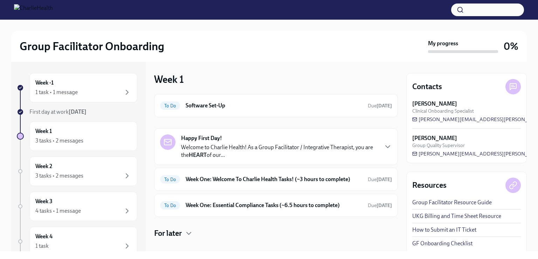
click at [36, 11] on img at bounding box center [33, 9] width 39 height 11
click at [52, 13] on img at bounding box center [33, 9] width 39 height 11
click at [51, 13] on img at bounding box center [33, 9] width 39 height 11
click at [18, 11] on img at bounding box center [33, 9] width 39 height 11
click at [52, 11] on img at bounding box center [33, 9] width 39 height 11
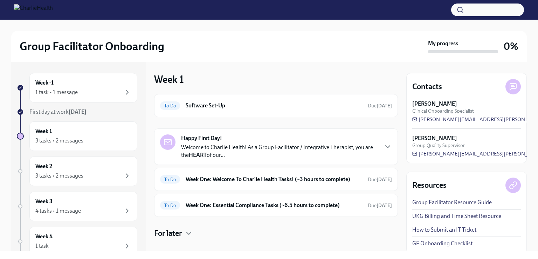
click at [53, 14] on img at bounding box center [33, 9] width 39 height 11
click at [53, 13] on img at bounding box center [33, 9] width 39 height 11
click at [53, 14] on img at bounding box center [33, 9] width 39 height 11
click at [50, 9] on img at bounding box center [33, 9] width 39 height 11
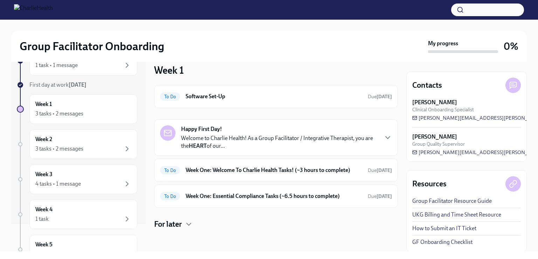
scroll to position [27, 0]
click at [46, 8] on img at bounding box center [33, 9] width 39 height 11
click at [23, 11] on img at bounding box center [33, 9] width 39 height 11
click at [24, 16] on div at bounding box center [269, 10] width 538 height 20
click at [26, 16] on div at bounding box center [269, 10] width 538 height 20
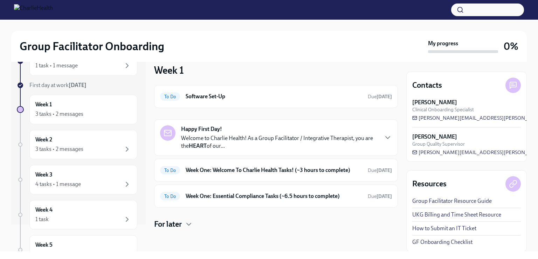
click at [53, 15] on img at bounding box center [33, 9] width 39 height 11
click at [53, 12] on img at bounding box center [33, 9] width 39 height 11
click at [53, 11] on img at bounding box center [33, 9] width 39 height 11
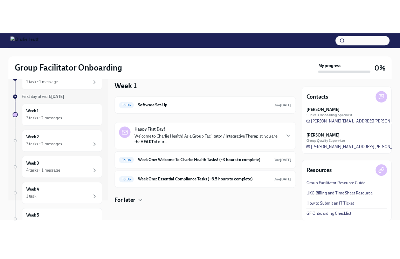
scroll to position [0, 0]
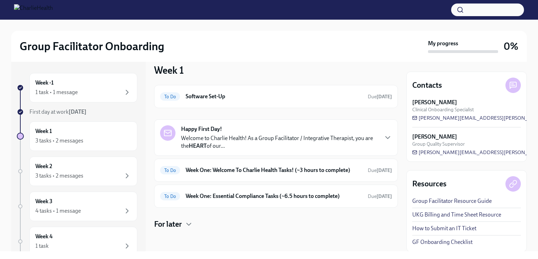
click at [420, 200] on link "Group Facilitator Resource Guide" at bounding box center [452, 201] width 80 height 8
click at [419, 244] on link "GF Onboarding Checklist" at bounding box center [442, 242] width 60 height 8
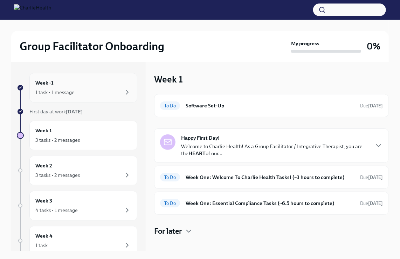
click at [45, 90] on div "1 task • 1 message" at bounding box center [54, 92] width 39 height 7
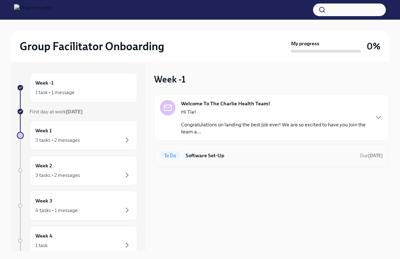
click at [183, 158] on div "To Do Software Set-Up Due [DATE]" at bounding box center [271, 155] width 223 height 11
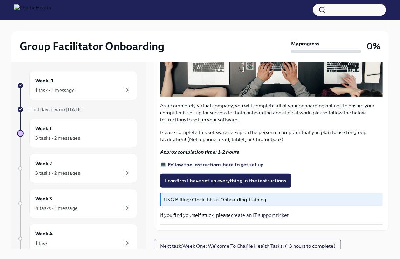
scroll to position [2, 0]
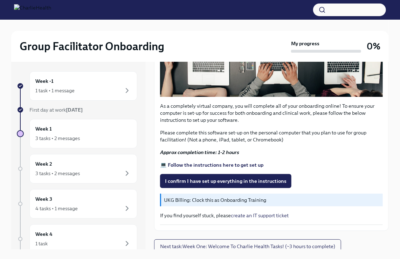
click at [170, 163] on strong "💻 Follow the instructions here to get set up" at bounding box center [211, 164] width 103 height 6
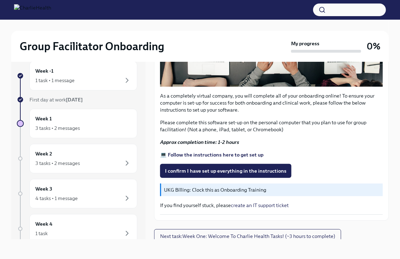
click at [170, 188] on p "UKG Billing: Clock this as Onboarding Training" at bounding box center [272, 189] width 216 height 7
click at [172, 191] on div "UKG Billing: Clock this as Onboarding Training" at bounding box center [271, 189] width 223 height 13
click at [167, 170] on span "I confirm I have set up everything in the instructions" at bounding box center [226, 170] width 122 height 7
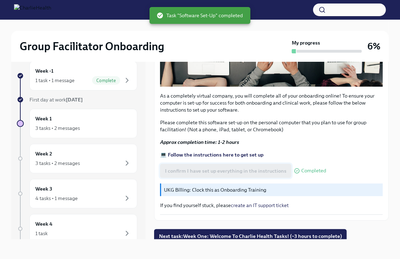
scroll to position [195, 0]
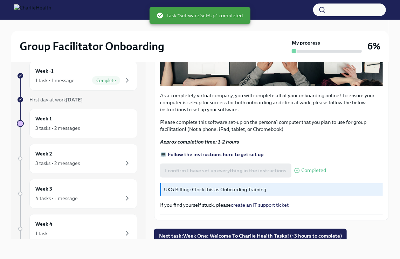
click at [174, 191] on div "UKG Billing: Clock this as Onboarding Training" at bounding box center [271, 189] width 223 height 13
click at [172, 188] on p "UKG Billing: Clock this as Onboarding Training" at bounding box center [272, 189] width 216 height 7
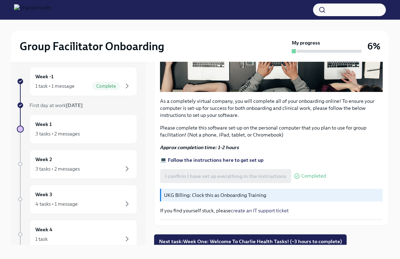
scroll to position [0, 0]
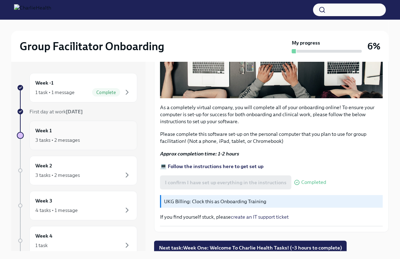
click at [54, 138] on div "3 tasks • 2 messages" at bounding box center [57, 139] width 44 height 7
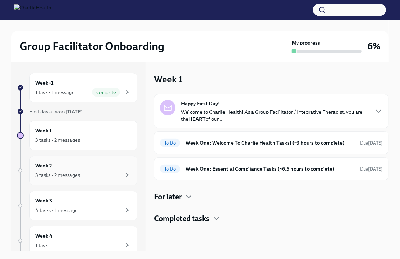
click at [41, 172] on div "3 tasks • 2 messages" at bounding box center [57, 174] width 44 height 7
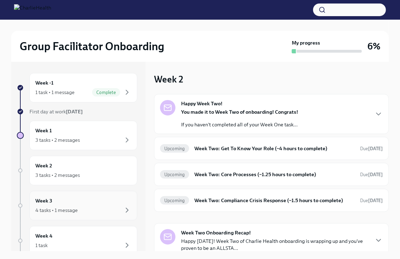
click at [47, 209] on div "4 tasks • 1 message" at bounding box center [56, 209] width 42 height 7
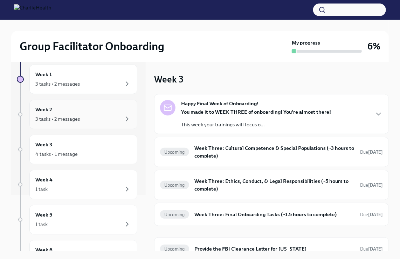
click at [55, 117] on div "3 tasks • 2 messages" at bounding box center [57, 118] width 44 height 7
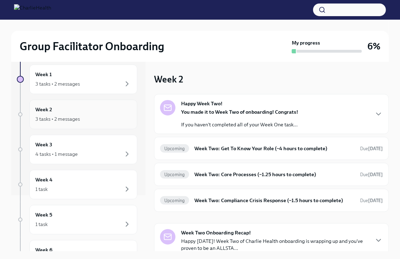
click at [54, 117] on div "3 tasks • 2 messages" at bounding box center [57, 118] width 44 height 7
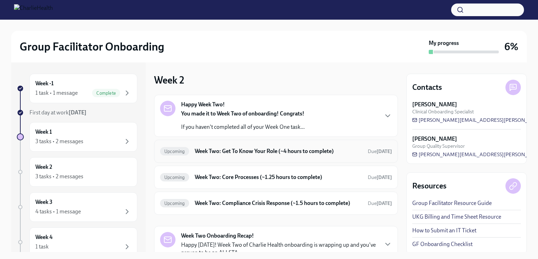
click at [174, 154] on div "Upcoming" at bounding box center [174, 151] width 29 height 8
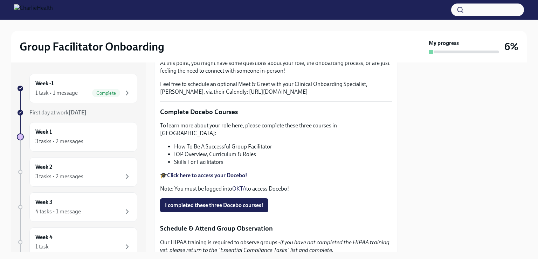
scroll to position [195, 0]
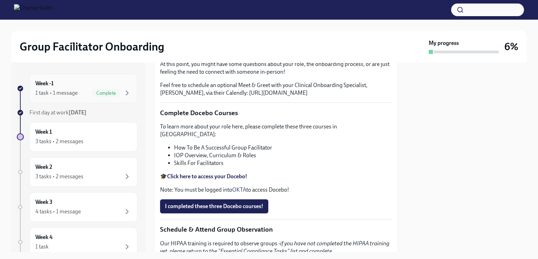
click at [42, 92] on div "1 task • 1 message" at bounding box center [56, 93] width 42 height 8
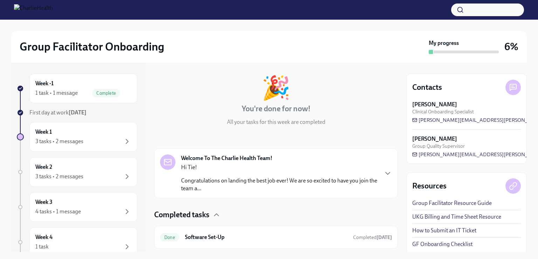
scroll to position [49, 0]
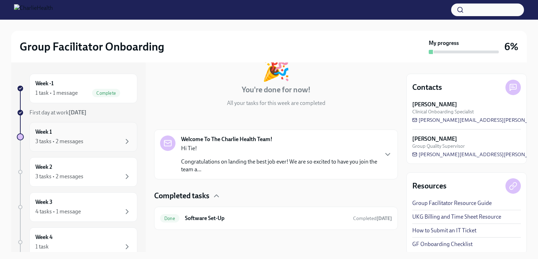
click at [50, 135] on div "Week 1 3 tasks • 2 messages" at bounding box center [83, 137] width 96 height 18
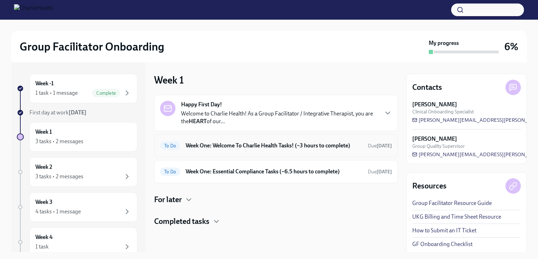
click at [200, 146] on h6 "Week One: Welcome To Charlie Health Tasks! (~3 hours to complete)" at bounding box center [274, 146] width 177 height 8
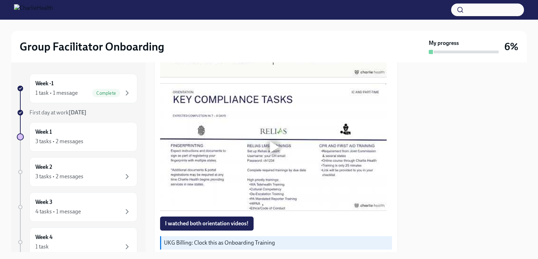
scroll to position [447, 0]
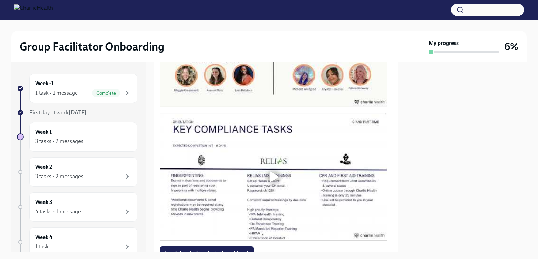
click at [81, 95] on div "1 task • 1 message Complete" at bounding box center [83, 93] width 96 height 8
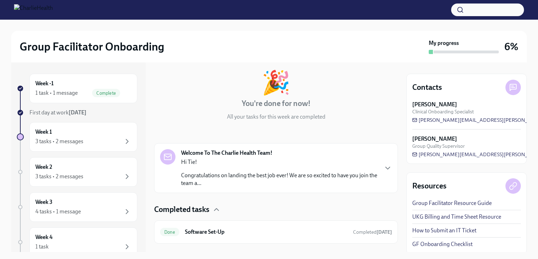
scroll to position [49, 0]
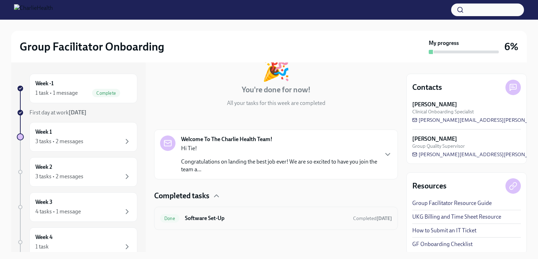
click at [170, 217] on span "Done" at bounding box center [169, 217] width 19 height 5
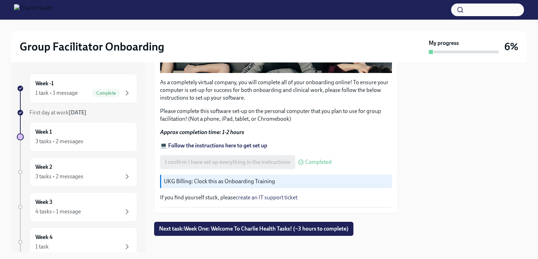
scroll to position [232, 0]
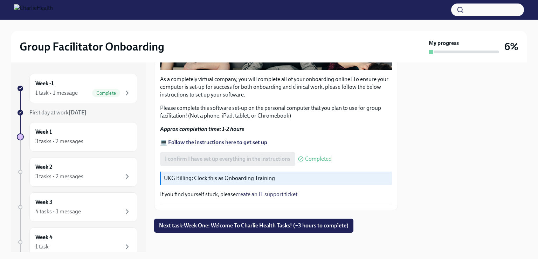
click at [172, 179] on div "UKG Billing: Clock this as Onboarding Training" at bounding box center [276, 177] width 232 height 13
click at [53, 142] on div "3 tasks • 2 messages" at bounding box center [59, 141] width 48 height 8
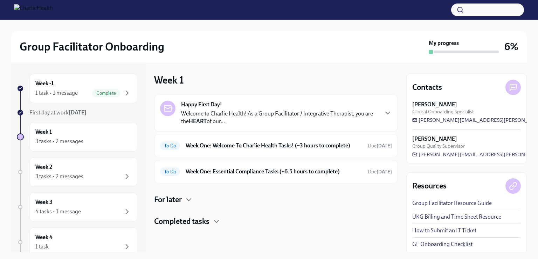
click at [174, 120] on div "Happy First Day! Welcome to Charlie Health! As a Group Facilitator / Integrativ…" at bounding box center [269, 113] width 218 height 25
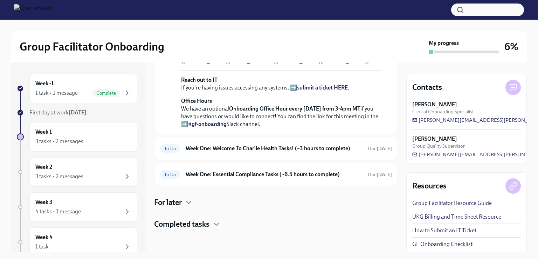
scroll to position [213, 0]
click at [192, 22] on strong "view the FULL onboarding plan HERE" at bounding box center [278, 14] width 195 height 14
click at [48, 137] on div "3 tasks • 2 messages" at bounding box center [59, 141] width 48 height 8
click at [41, 92] on div "1 task • 1 message" at bounding box center [56, 93] width 42 height 8
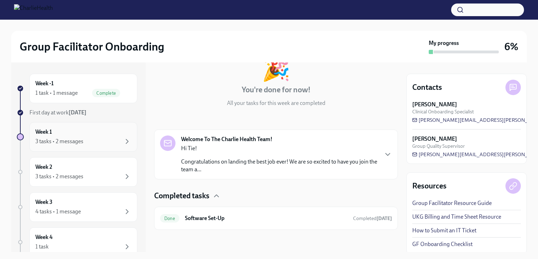
click at [92, 132] on div "Week 1 3 tasks • 2 messages" at bounding box center [83, 137] width 96 height 18
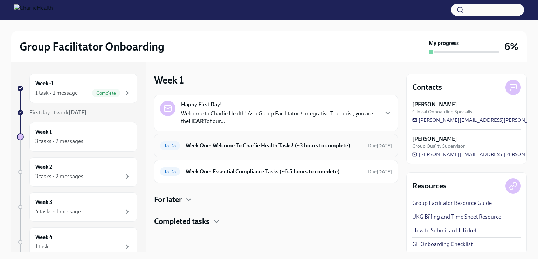
click at [304, 148] on h6 "Week One: Welcome To Charlie Health Tasks! (~3 hours to complete)" at bounding box center [274, 146] width 177 height 8
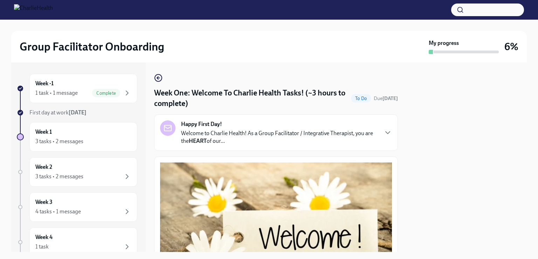
click at [181, 144] on p "Welcome to Charlie Health! As a Group Facilitator / Integrative Therapist, you …" at bounding box center [279, 136] width 197 height 15
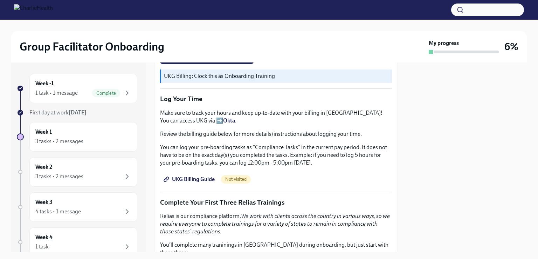
scroll to position [863, 0]
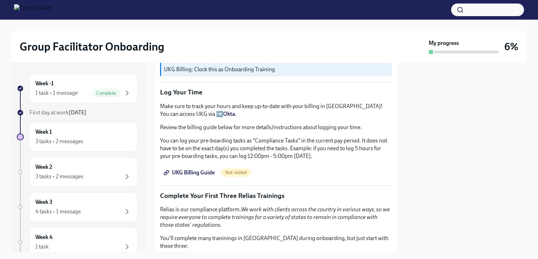
click at [169, 73] on p "UKG Billing: Clock this as Onboarding Training" at bounding box center [276, 70] width 225 height 8
click at [168, 73] on p "UKG Billing: Clock this as Onboarding Training" at bounding box center [276, 70] width 225 height 8
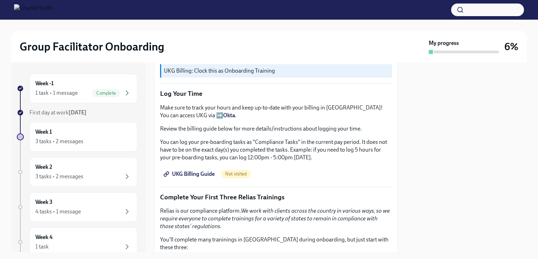
scroll to position [862, 0]
click at [363, 58] on div "I watched both orientation videos!" at bounding box center [276, 51] width 232 height 14
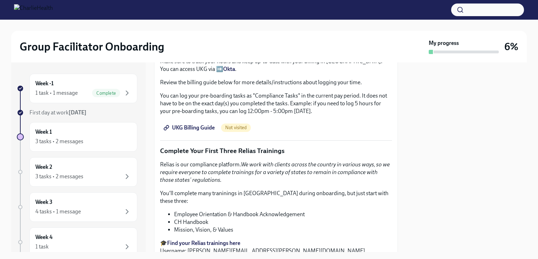
scroll to position [914, 0]
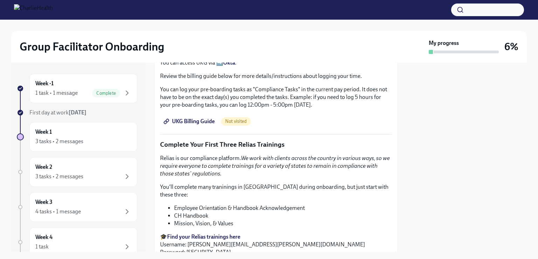
click at [185, 125] on span "UKG Billing Guide" at bounding box center [190, 121] width 50 height 7
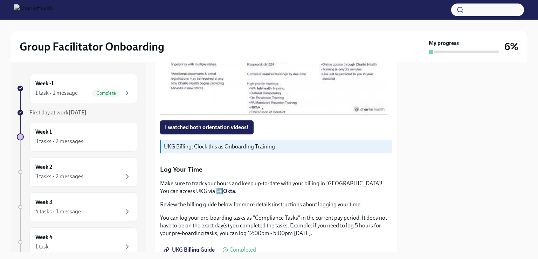
scroll to position [786, 0]
click at [275, 57] on div at bounding box center [274, 51] width 9 height 11
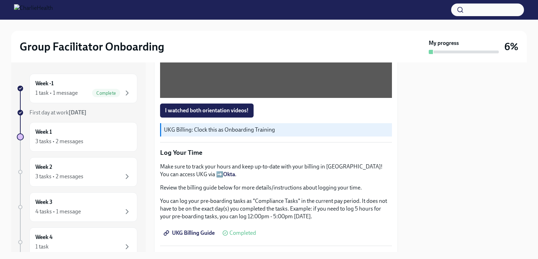
scroll to position [804, 0]
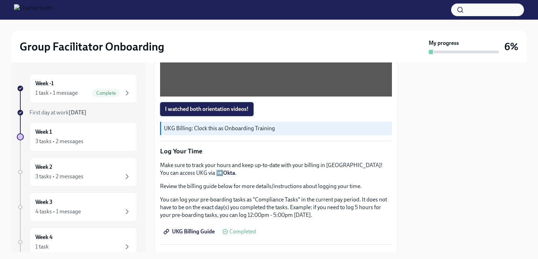
click at [178, 112] on span "I watched both orientation videos!" at bounding box center [207, 108] width 84 height 7
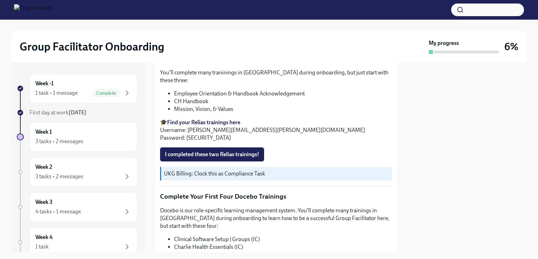
scroll to position [1026, 0]
